Goal: Communication & Community: Answer question/provide support

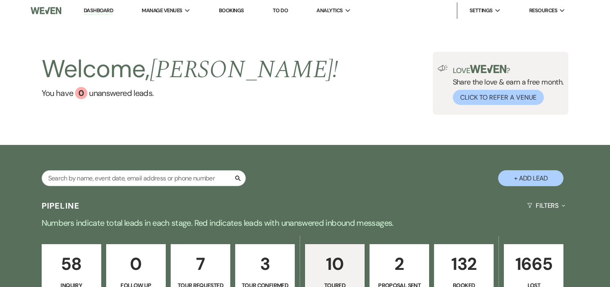
select select "5"
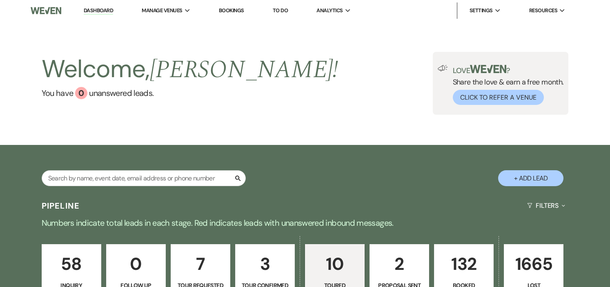
select select "5"
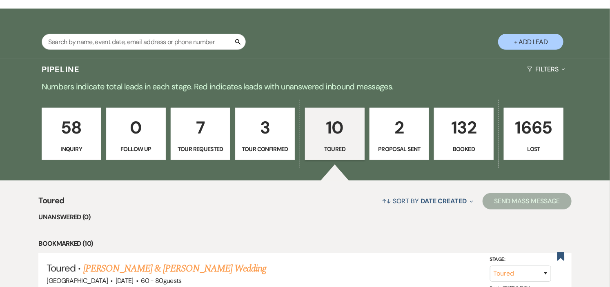
scroll to position [136, 0]
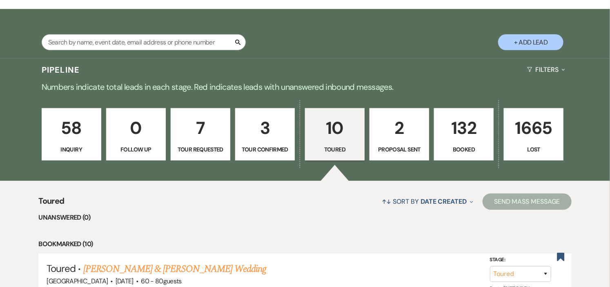
drag, startPoint x: 130, startPoint y: 79, endPoint x: 313, endPoint y: 16, distance: 194.2
click at [313, 15] on div "Search + Add Lead" at bounding box center [305, 35] width 588 height 44
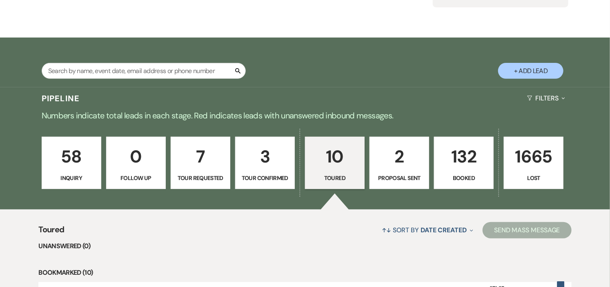
scroll to position [0, 0]
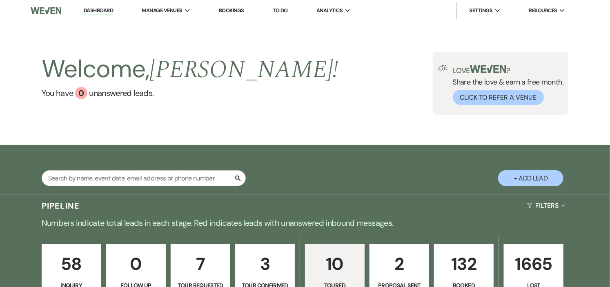
click at [95, 10] on link "Dashboard" at bounding box center [98, 11] width 29 height 8
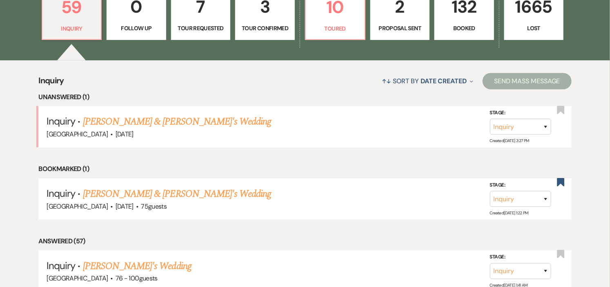
scroll to position [272, 0]
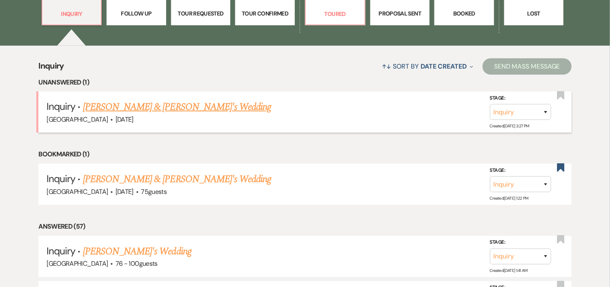
click at [166, 105] on link "[PERSON_NAME] & [PERSON_NAME]'s Wedding" at bounding box center [177, 107] width 189 height 15
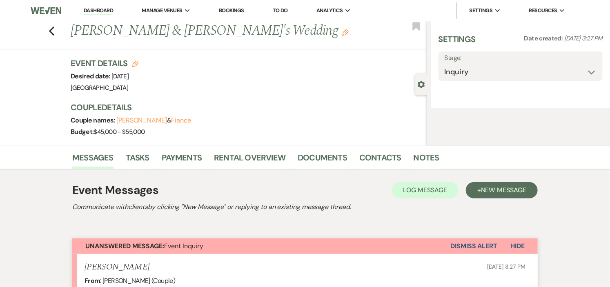
select select "5"
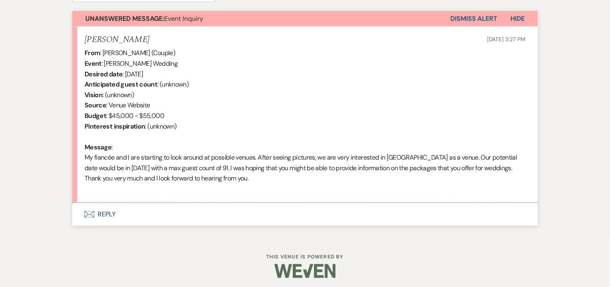
scroll to position [296, 0]
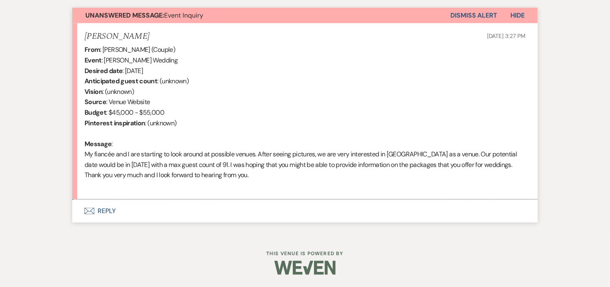
click at [104, 210] on button "Envelope Reply" at bounding box center [305, 211] width 466 height 23
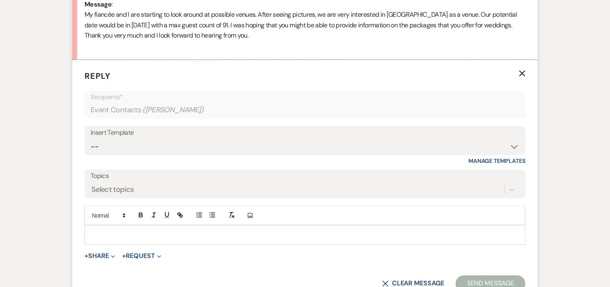
scroll to position [436, 0]
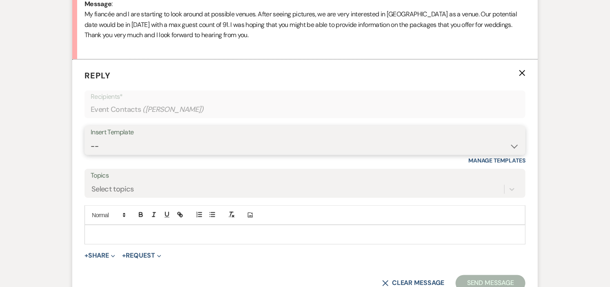
drag, startPoint x: 513, startPoint y: 146, endPoint x: 500, endPoint y: 149, distance: 13.9
click at [513, 146] on select "-- Weven Planning Portal Introduction (Booked Events) Initial Inquiry Response …" at bounding box center [305, 147] width 429 height 16
click at [91, 139] on select "-- Weven Planning Portal Introduction (Booked Events) Initial Inquiry Response …" at bounding box center [305, 147] width 429 height 16
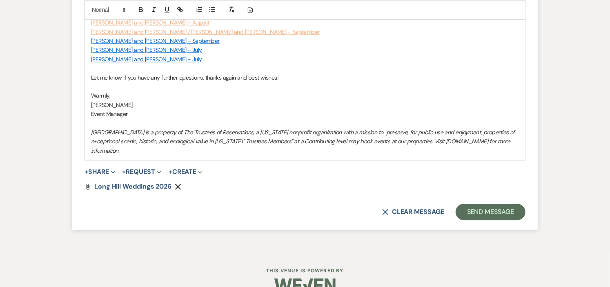
scroll to position [845, 0]
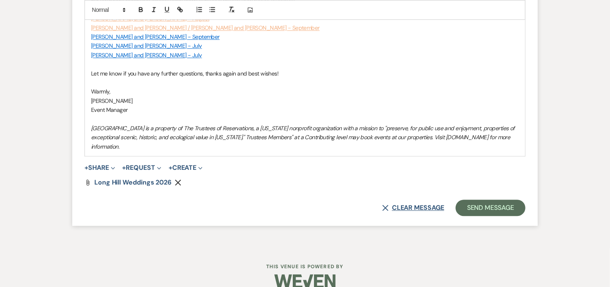
click at [382, 205] on icon "X" at bounding box center [385, 208] width 7 height 7
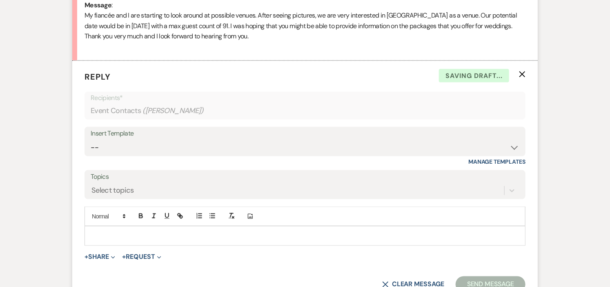
scroll to position [434, 0]
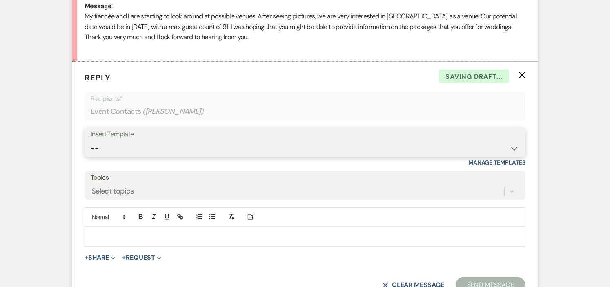
click at [515, 149] on select "-- Weven Planning Portal Introduction (Booked Events) Initial Inquiry Response …" at bounding box center [305, 149] width 429 height 16
select select "6169"
click at [91, 141] on select "-- Weven Planning Portal Introduction (Booked Events) Initial Inquiry Response …" at bounding box center [305, 149] width 429 height 16
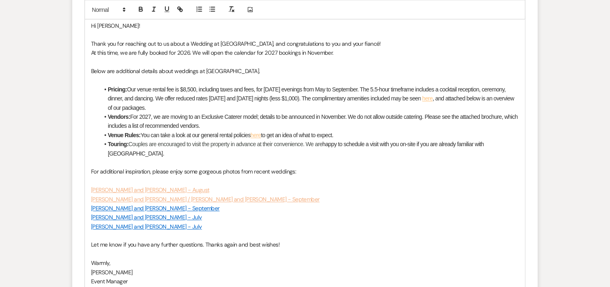
scroll to position [661, 0]
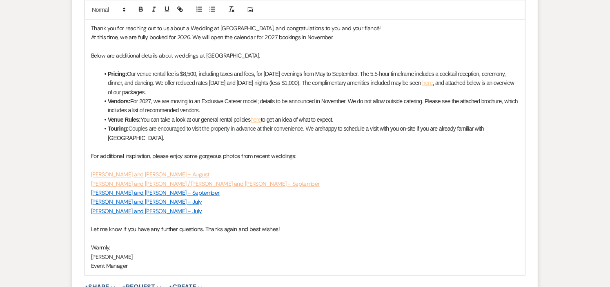
click at [509, 128] on li "Touring: Couples are encouraged to visit the property in advance at their conve…" at bounding box center [309, 134] width 420 height 18
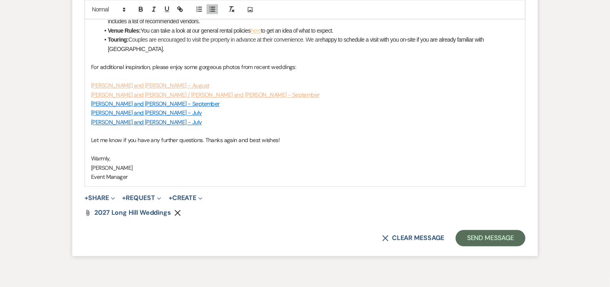
scroll to position [752, 0]
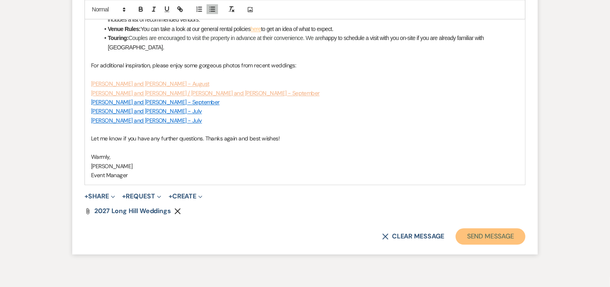
click at [501, 230] on button "Send Message" at bounding box center [491, 236] width 70 height 16
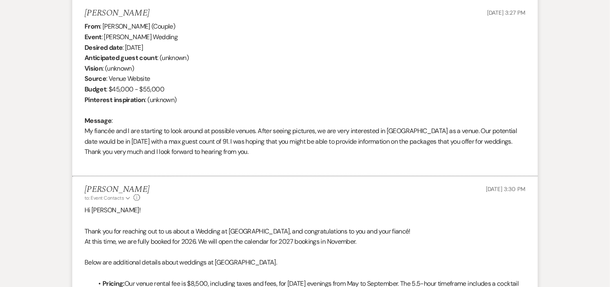
scroll to position [0, 0]
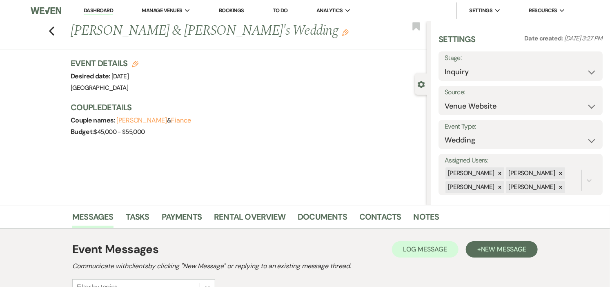
click at [108, 10] on link "Dashboard" at bounding box center [98, 11] width 29 height 8
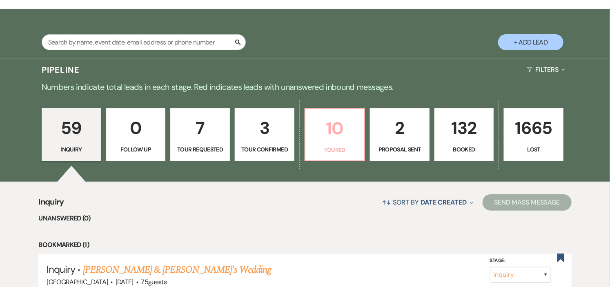
click at [344, 152] on p "Toured" at bounding box center [335, 149] width 49 height 9
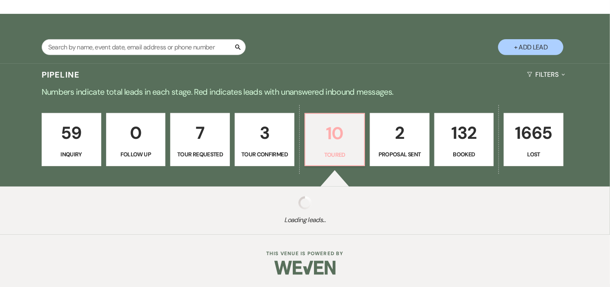
select select "5"
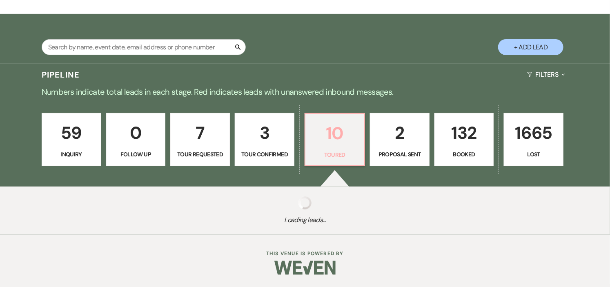
select select "5"
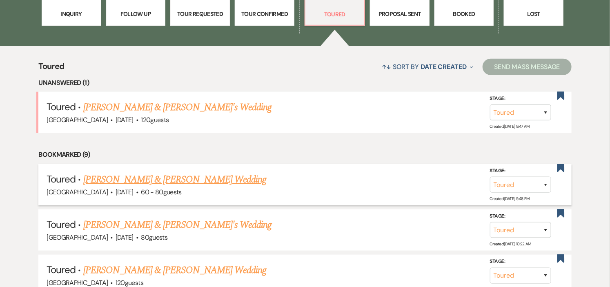
scroll to position [272, 0]
click at [99, 108] on link "[PERSON_NAME] & [PERSON_NAME]'s Wedding" at bounding box center [177, 107] width 189 height 15
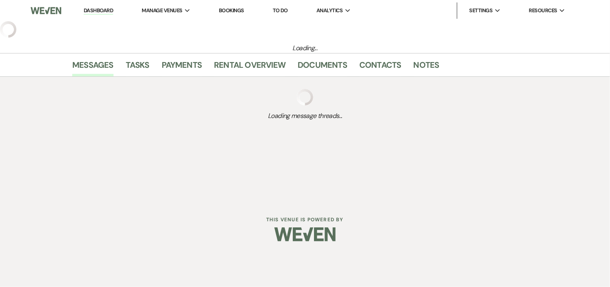
select select "5"
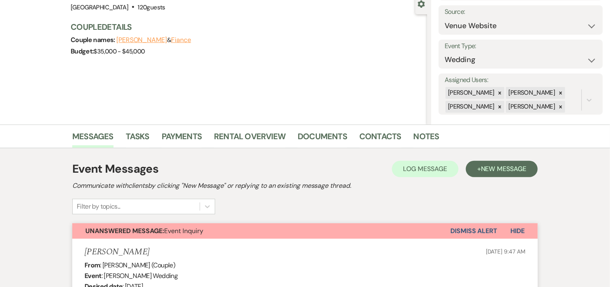
scroll to position [136, 0]
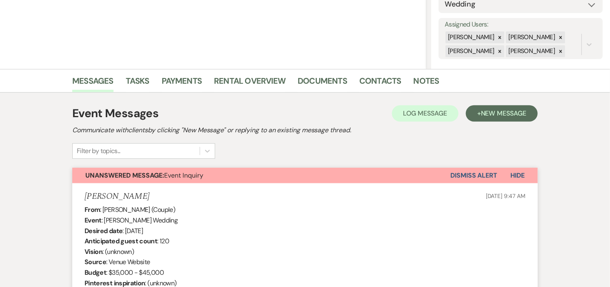
click at [467, 176] on button "Dismiss Alert" at bounding box center [474, 176] width 47 height 16
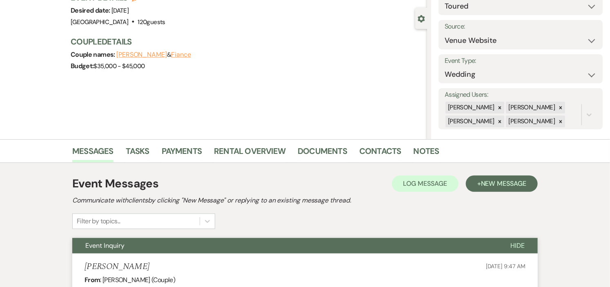
scroll to position [0, 0]
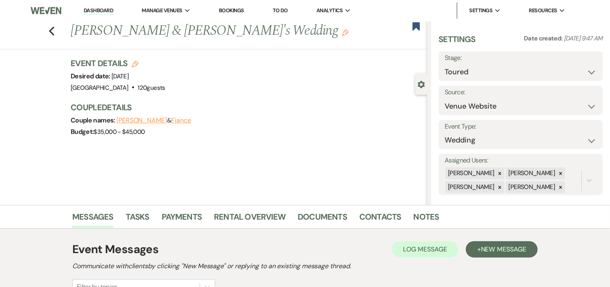
click at [95, 10] on link "Dashboard" at bounding box center [98, 11] width 29 height 8
